Goal: Task Accomplishment & Management: Manage account settings

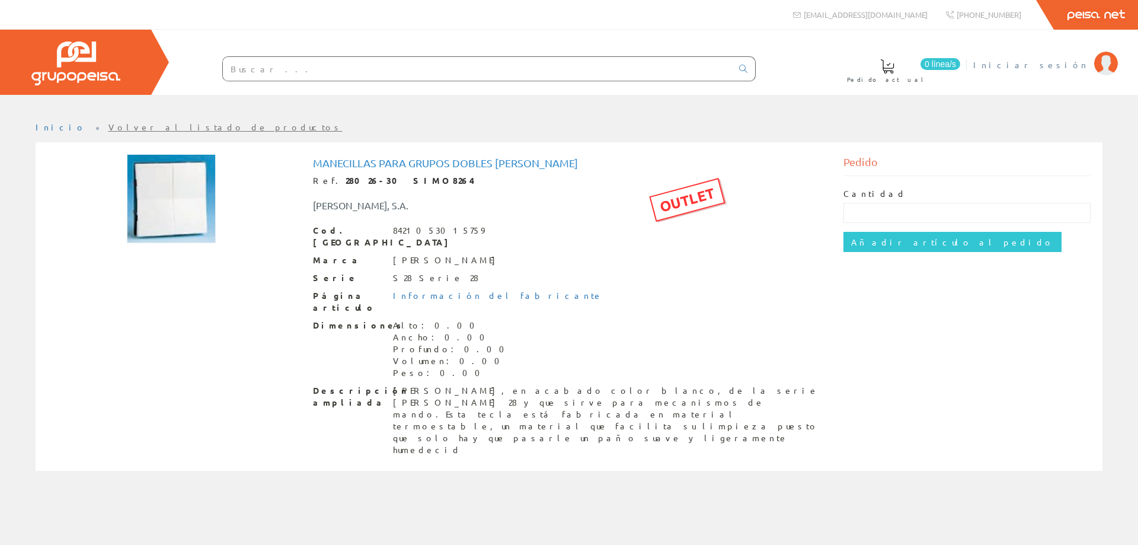
click at [1071, 68] on span "Iniciar sesión" at bounding box center [1031, 65] width 115 height 12
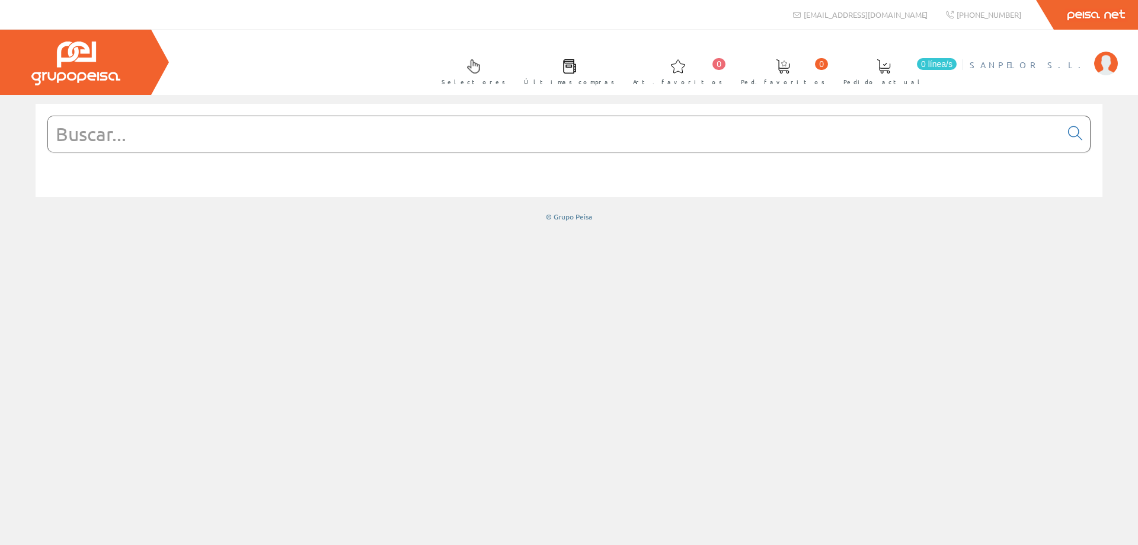
click at [1052, 67] on span "SANPELOR S.L." at bounding box center [1029, 65] width 119 height 12
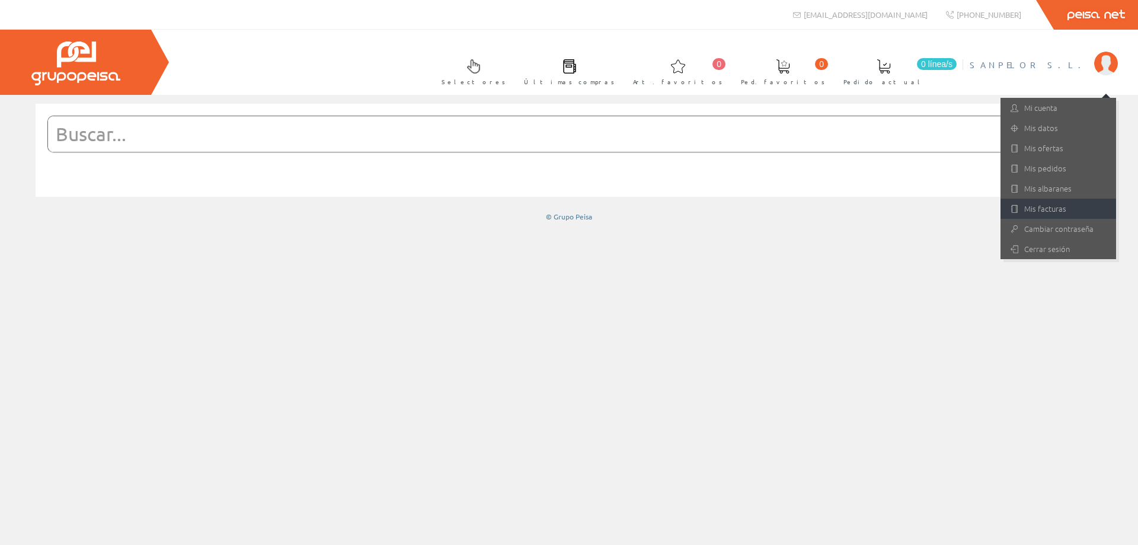
click at [1054, 206] on link "Mis facturas" at bounding box center [1059, 209] width 116 height 20
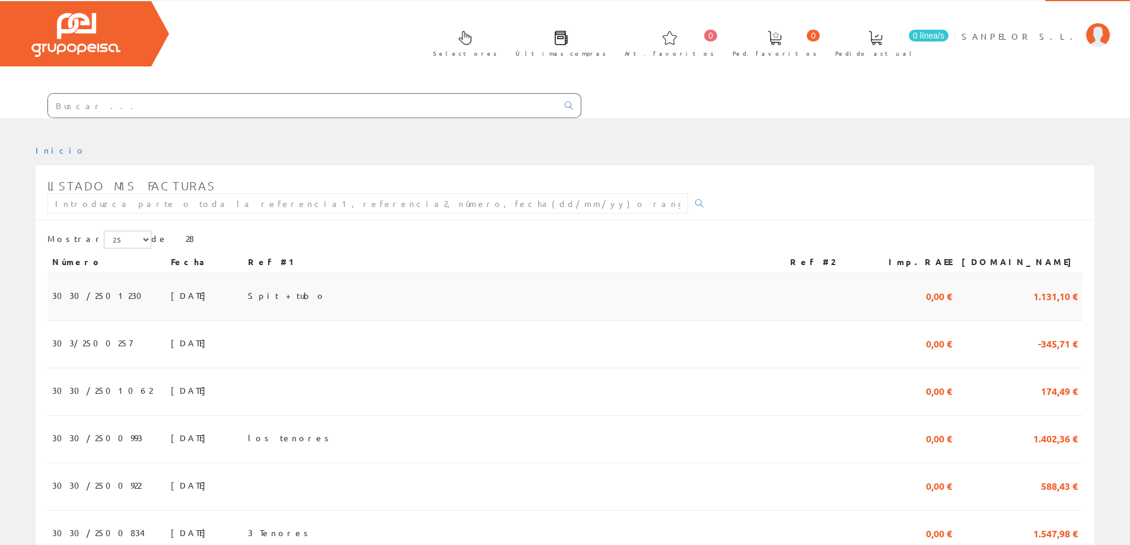
scroll to position [22, 0]
